Goal: Information Seeking & Learning: Learn about a topic

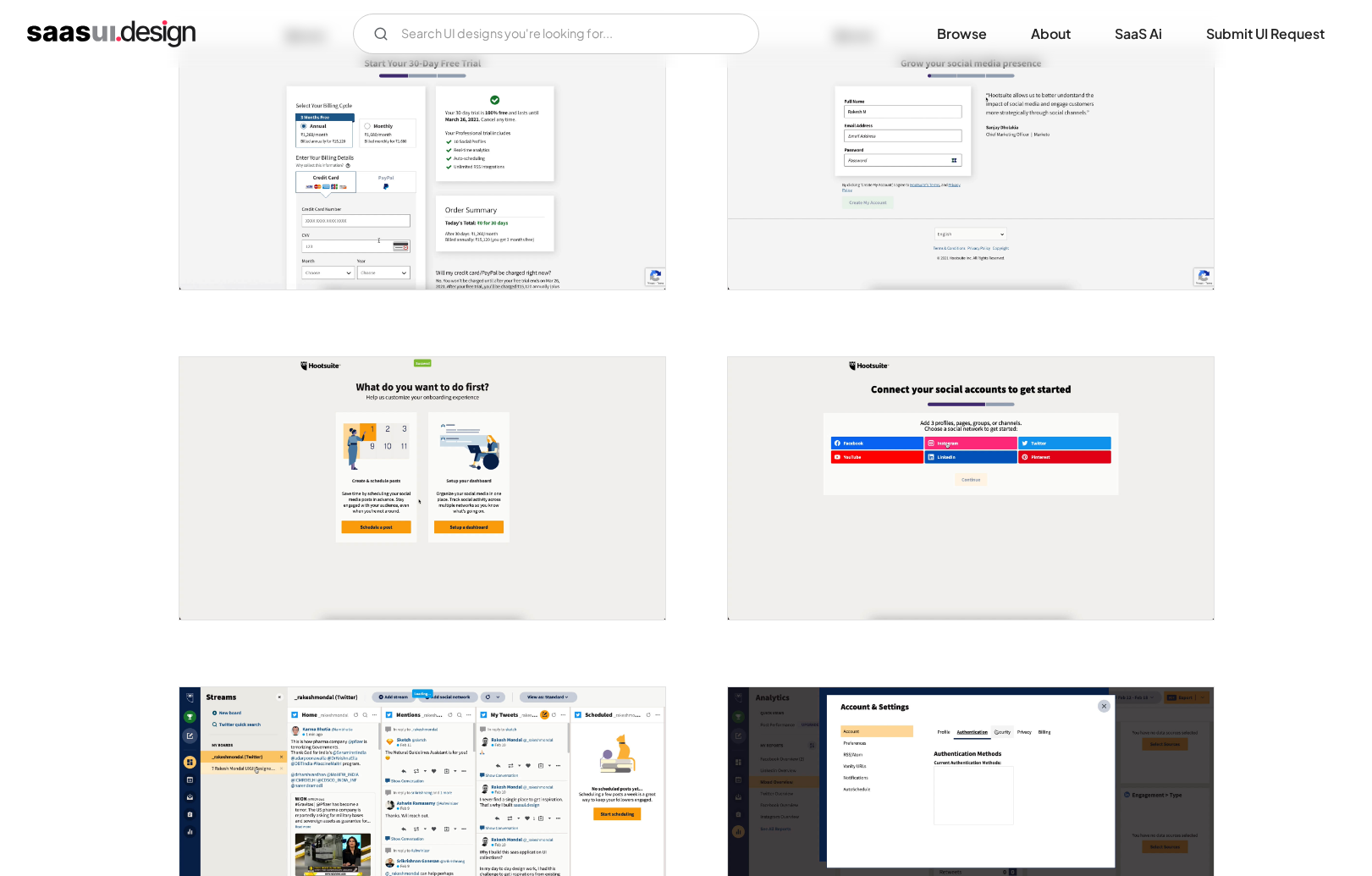
scroll to position [829, 0]
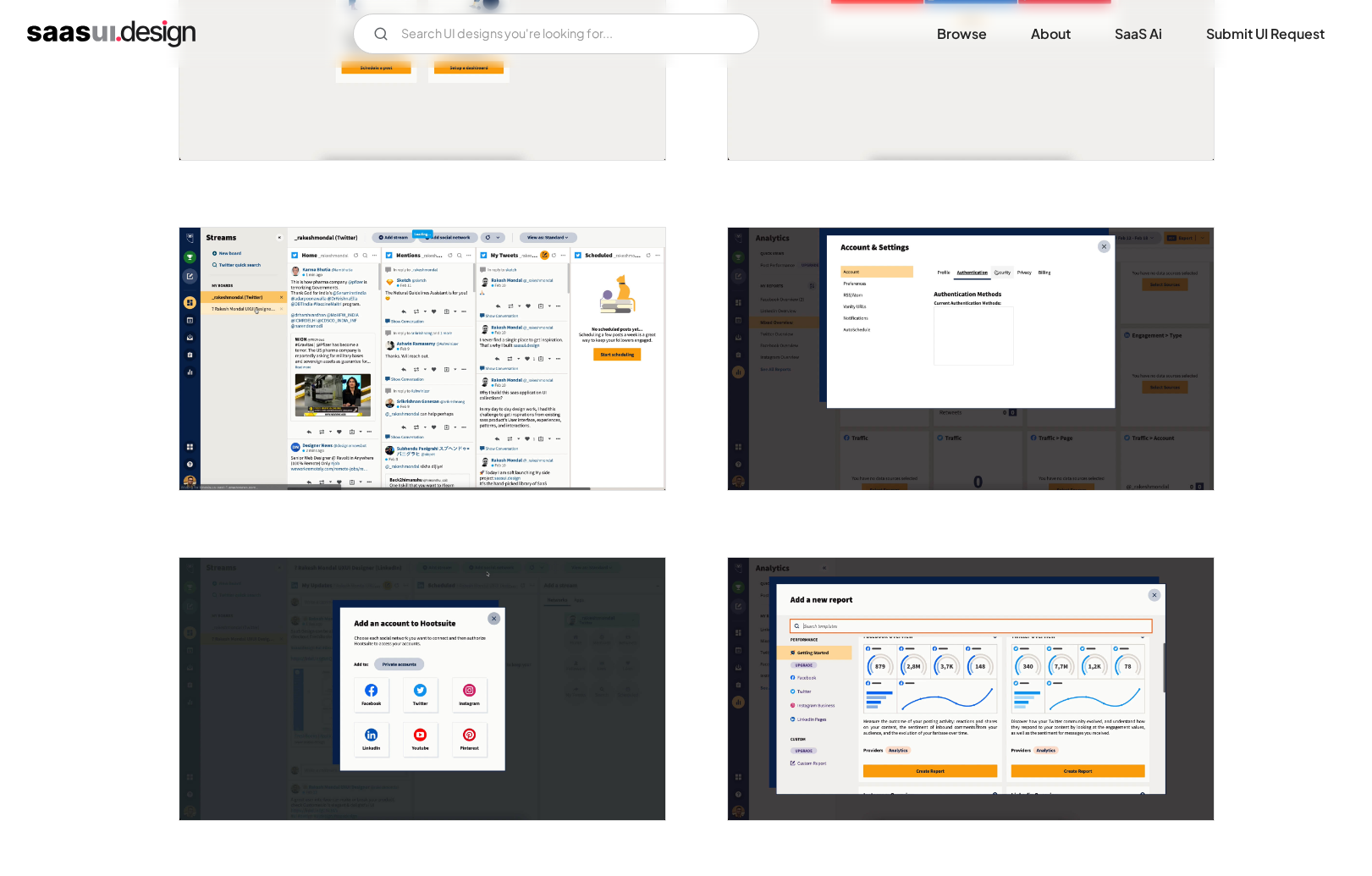
click at [427, 393] on img "open lightbox" at bounding box center [422, 358] width 486 height 262
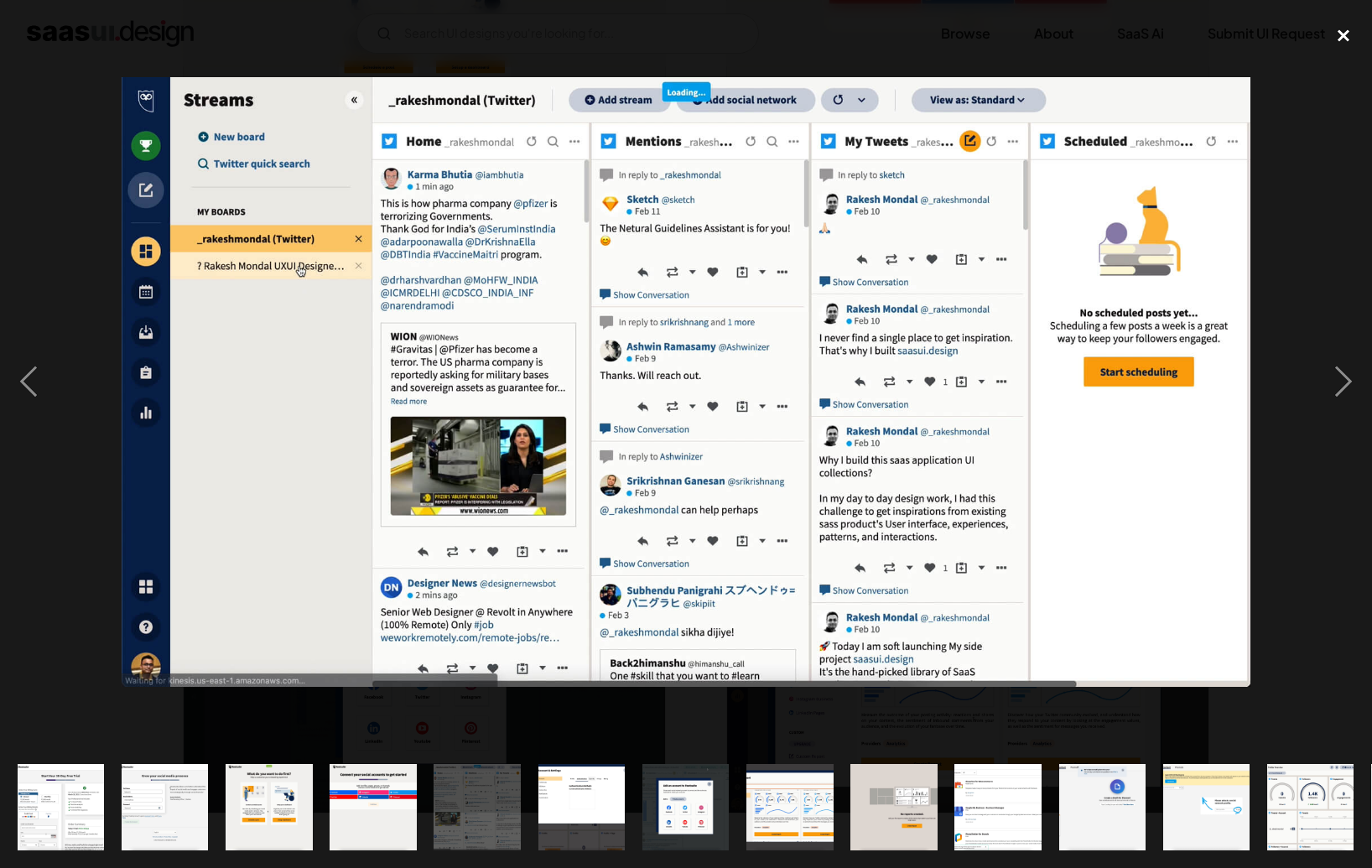
click at [1336, 30] on div "close lightbox" at bounding box center [1344, 35] width 57 height 37
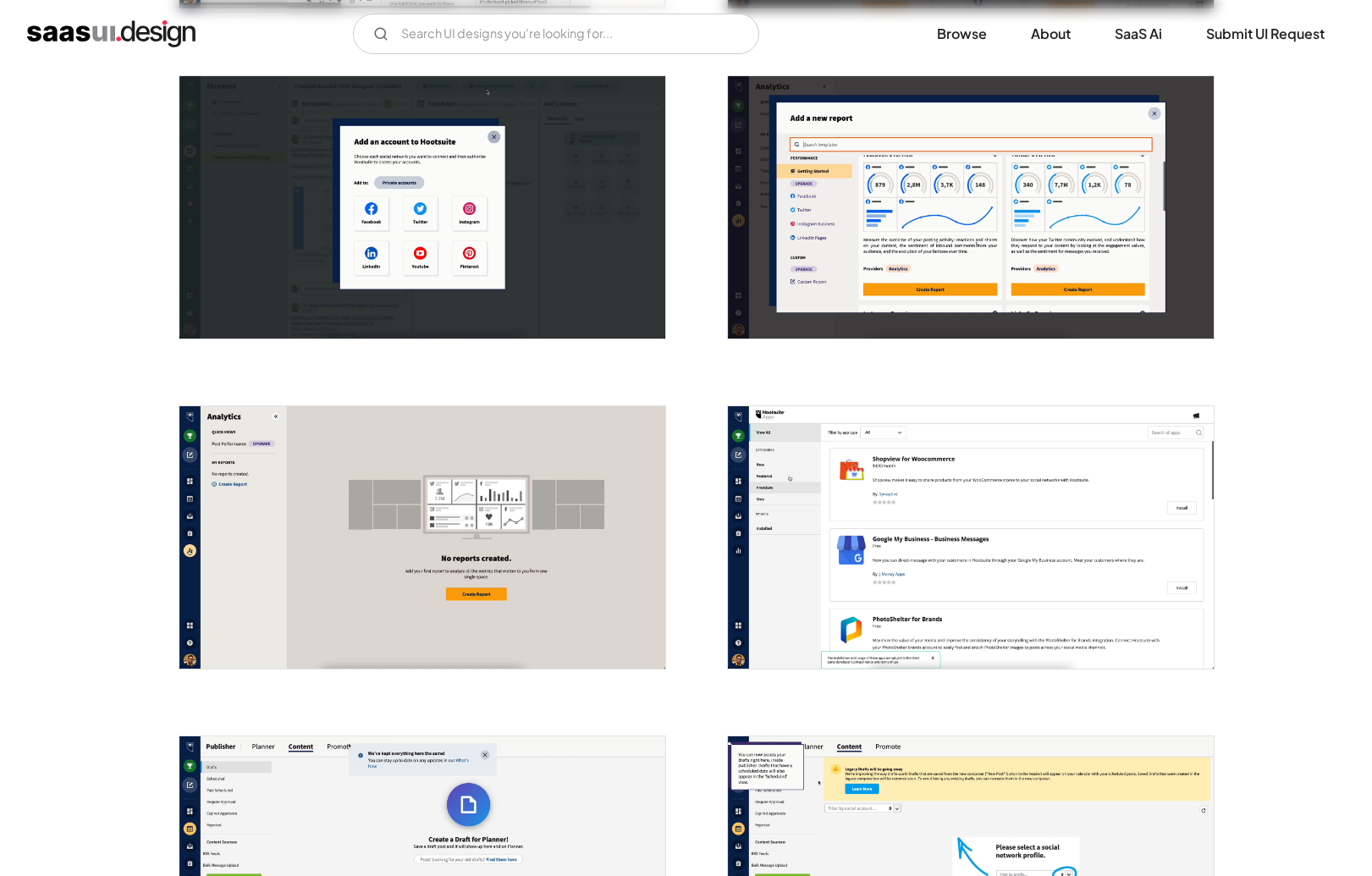
scroll to position [865, 0]
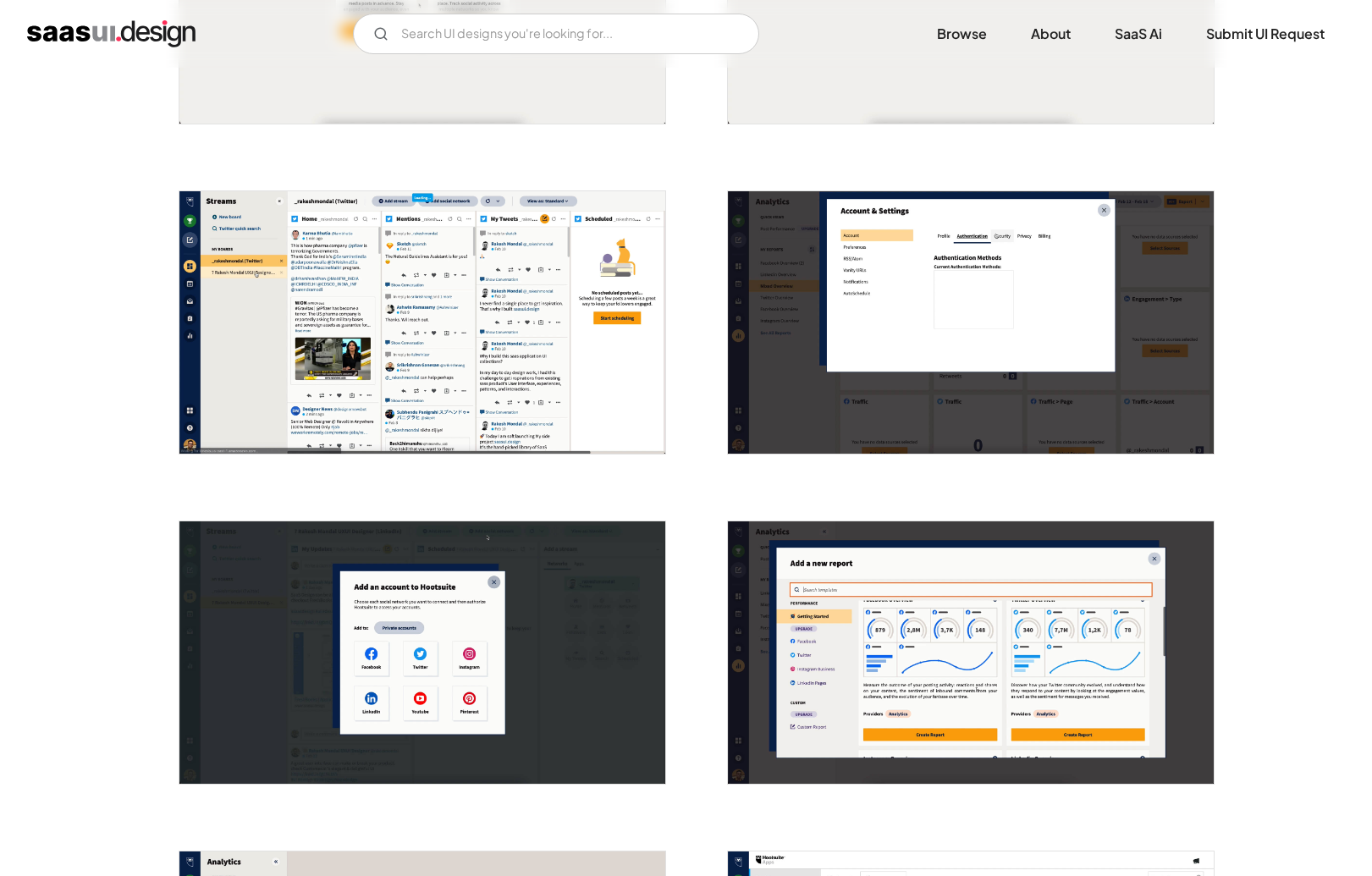
click at [521, 309] on img "open lightbox" at bounding box center [422, 322] width 486 height 262
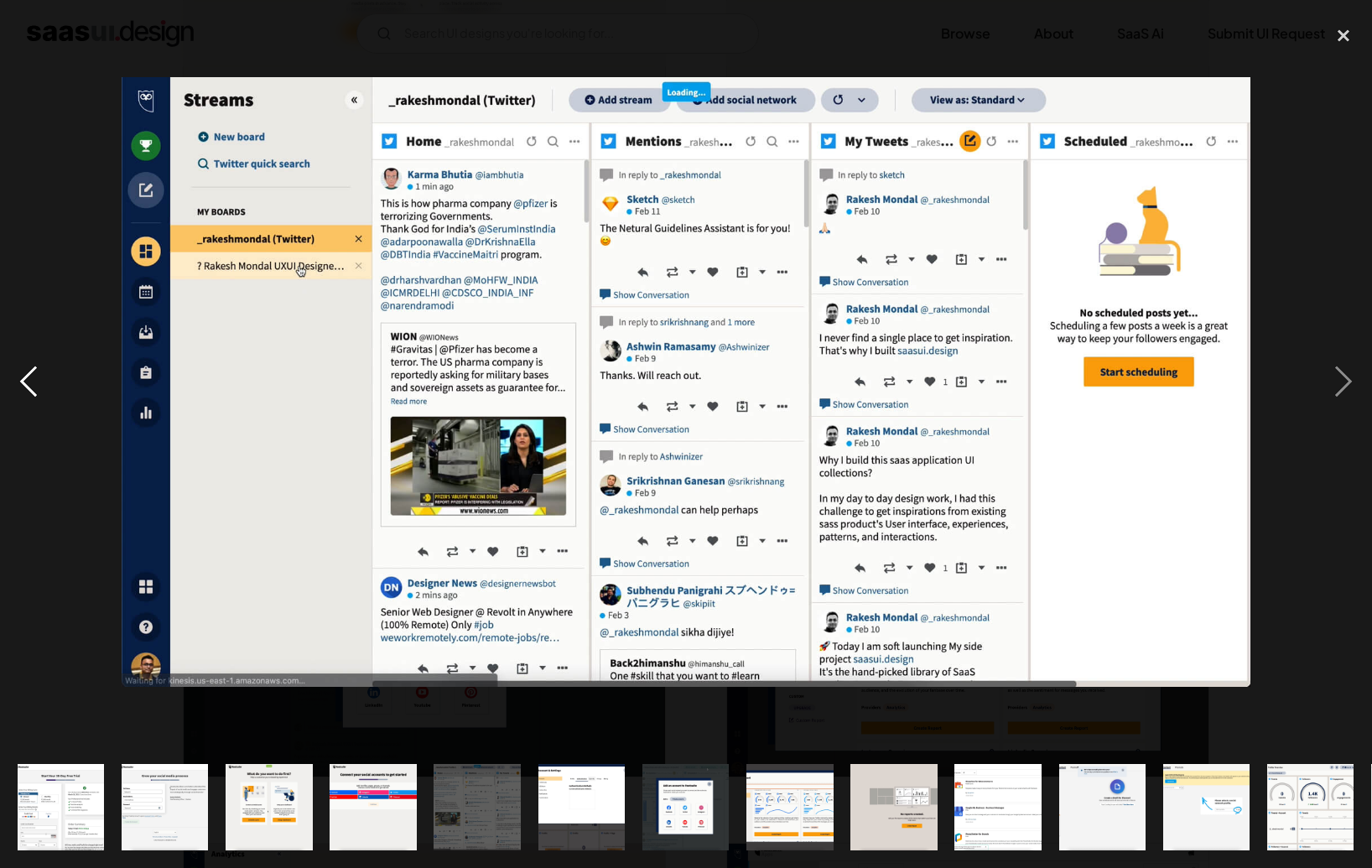
click at [52, 593] on div "previous image" at bounding box center [28, 381] width 57 height 729
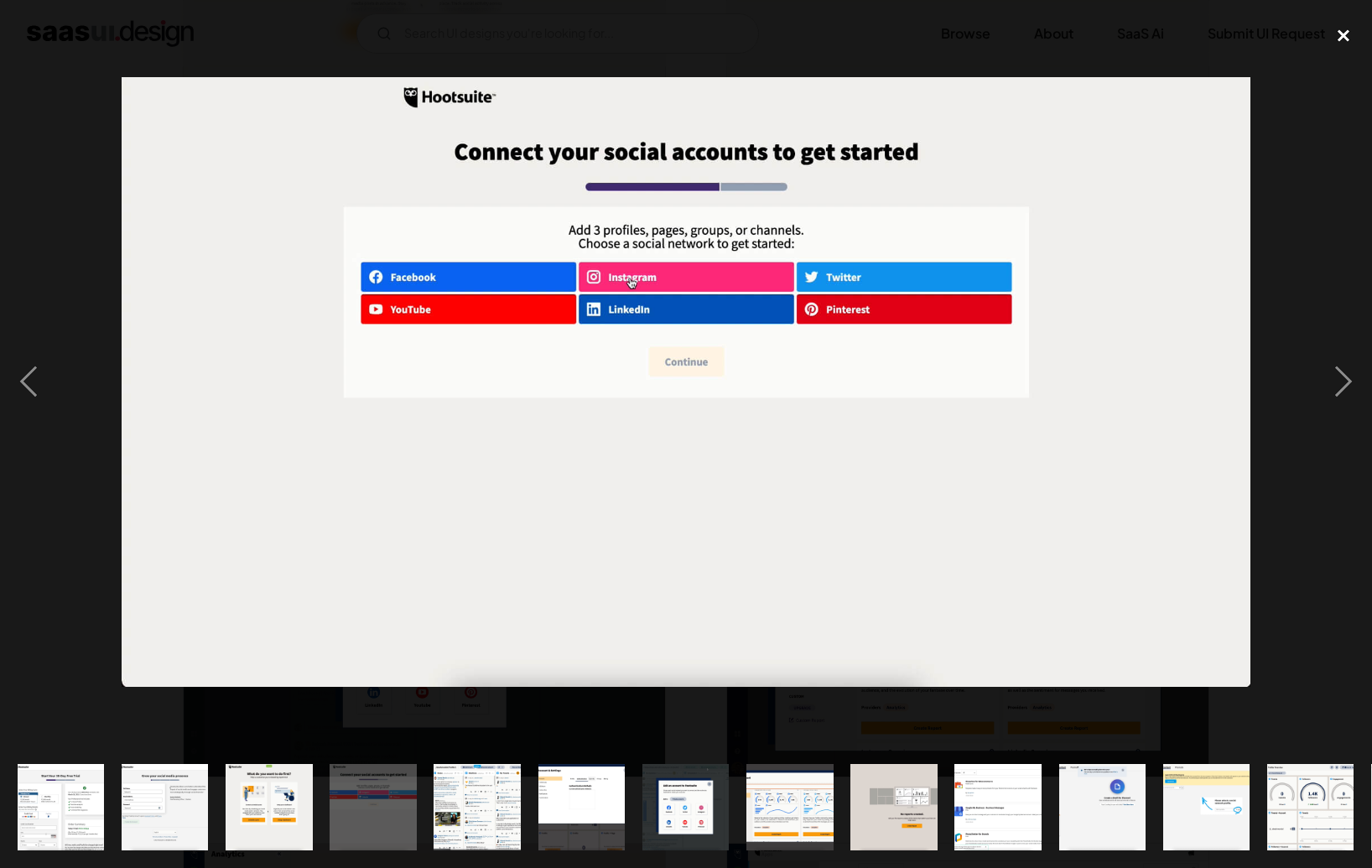
click at [1345, 43] on div "close lightbox" at bounding box center [1344, 35] width 57 height 37
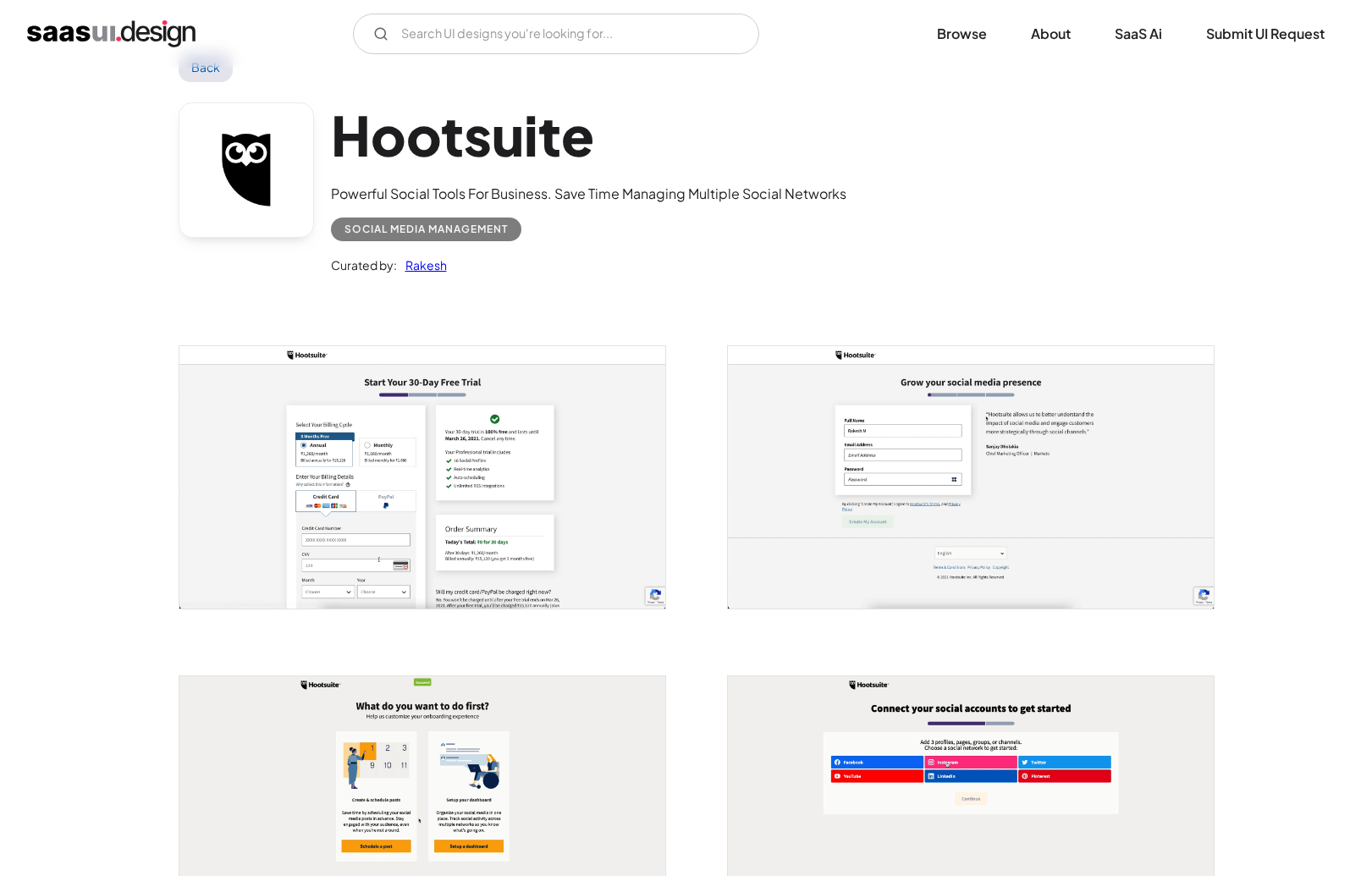
scroll to position [0, 0]
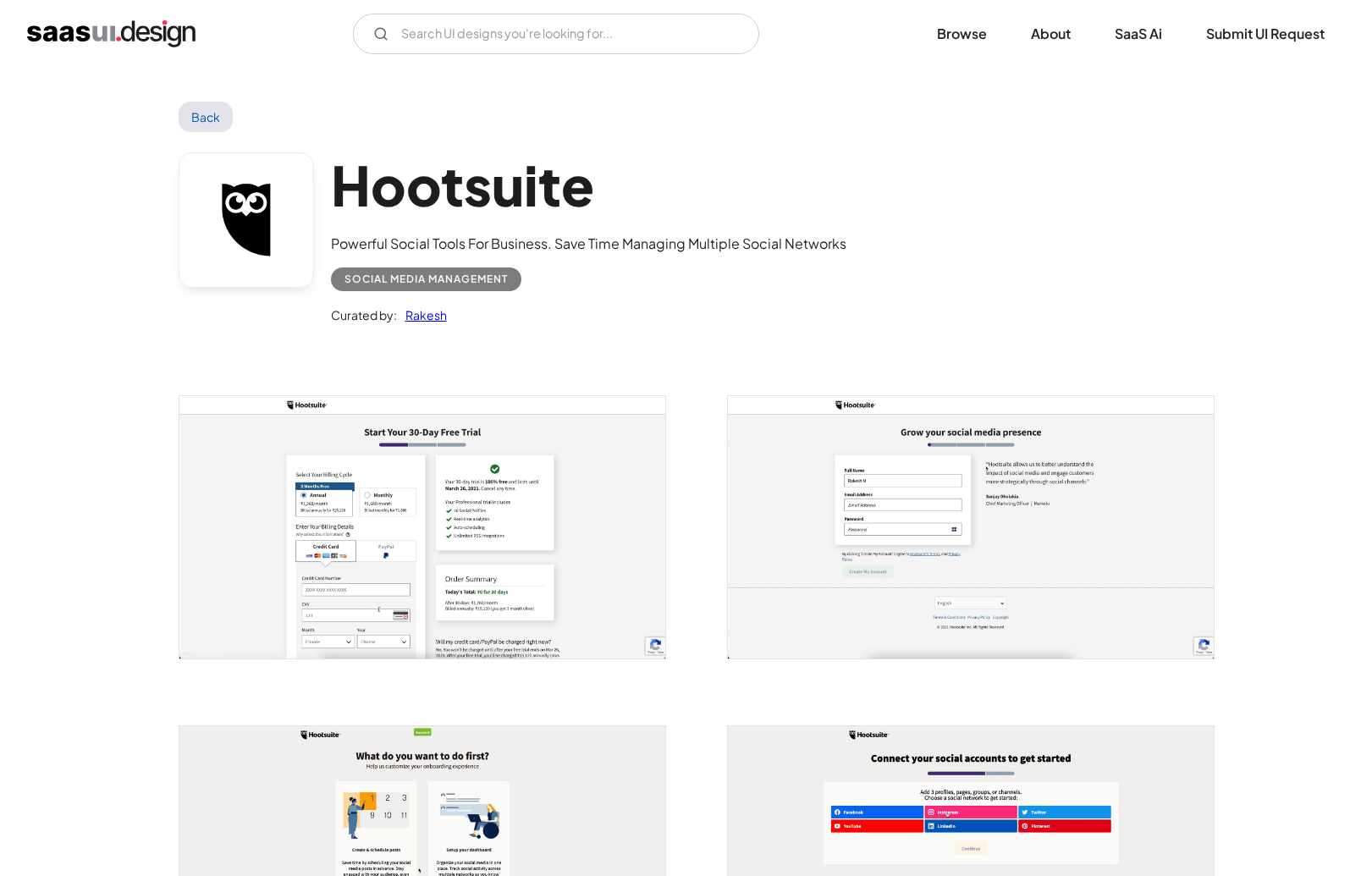
click at [436, 180] on h1 "Hootsuite" at bounding box center [588, 185] width 515 height 65
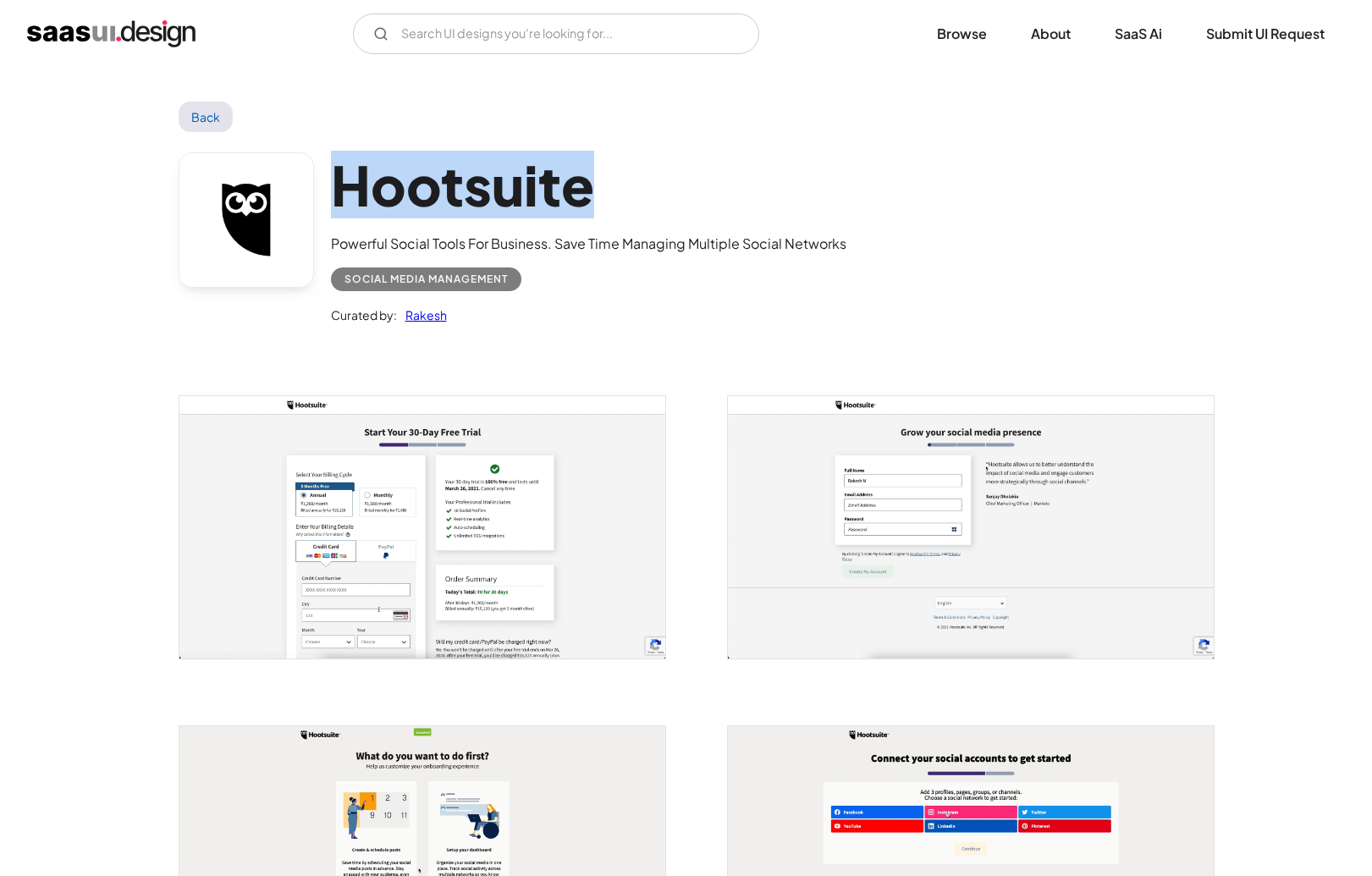
click at [436, 180] on h1 "Hootsuite" at bounding box center [588, 185] width 515 height 65
copy h1 "Hootsuite"
